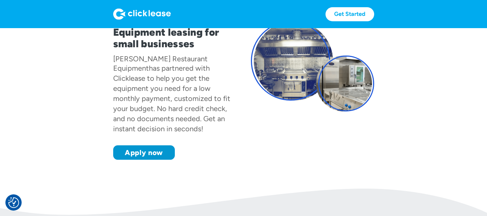
scroll to position [72, 0]
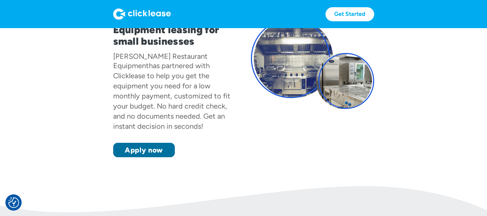
click at [152, 143] on link "Apply now" at bounding box center [144, 150] width 62 height 14
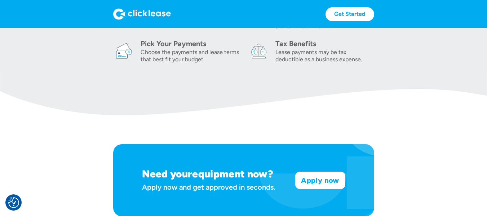
scroll to position [370, 0]
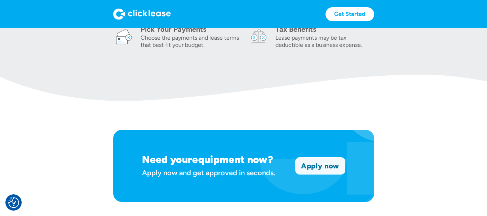
click at [327, 163] on link "Apply now" at bounding box center [320, 166] width 49 height 17
